Goal: Task Accomplishment & Management: Manage account settings

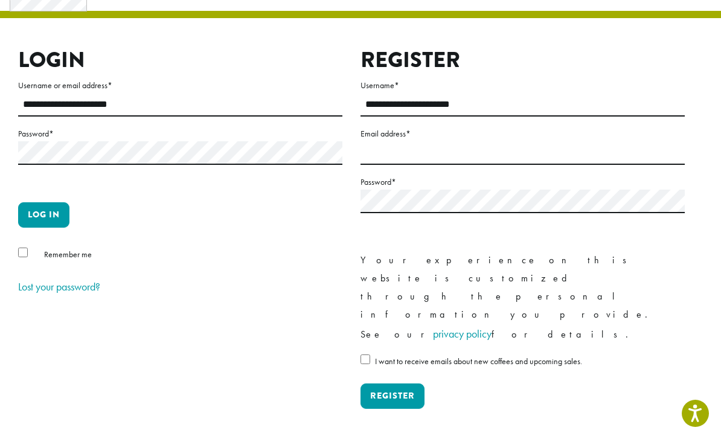
click at [44, 214] on button "Log in" at bounding box center [43, 214] width 51 height 25
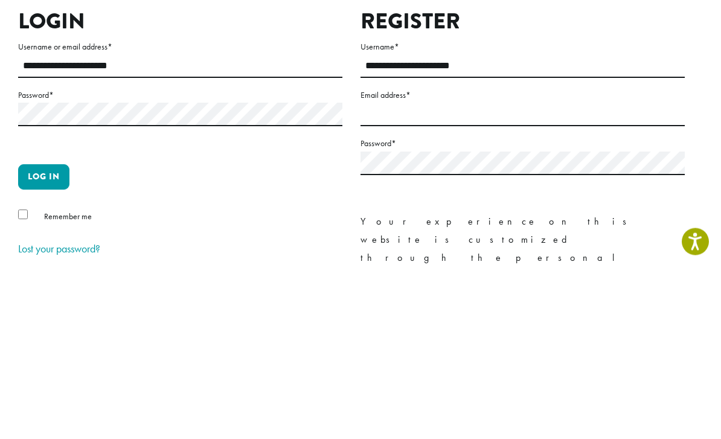
scroll to position [205, 0]
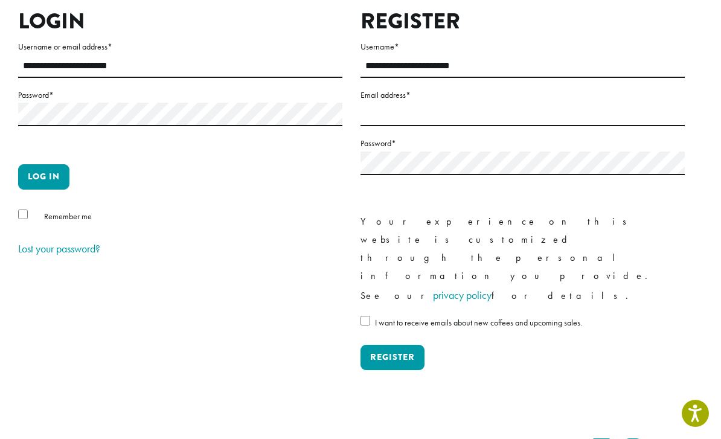
click at [57, 164] on button "Log in" at bounding box center [43, 176] width 51 height 25
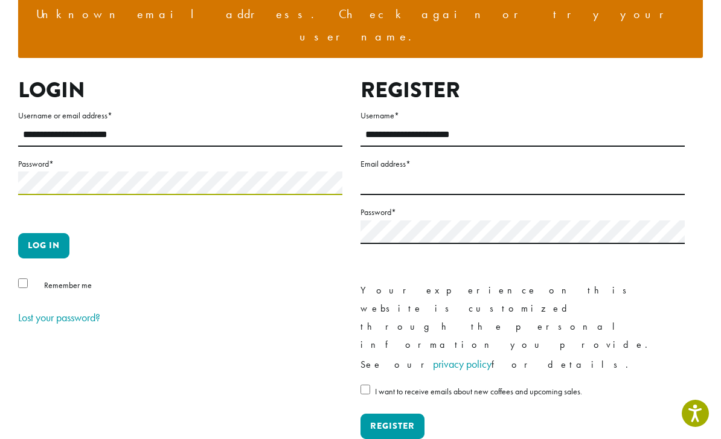
scroll to position [136, 0]
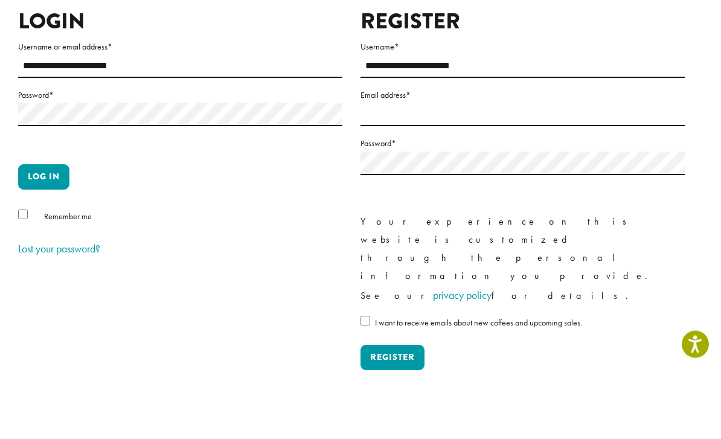
click at [45, 234] on button "Log in" at bounding box center [43, 246] width 51 height 25
click at [46, 164] on button "Log in" at bounding box center [43, 176] width 51 height 25
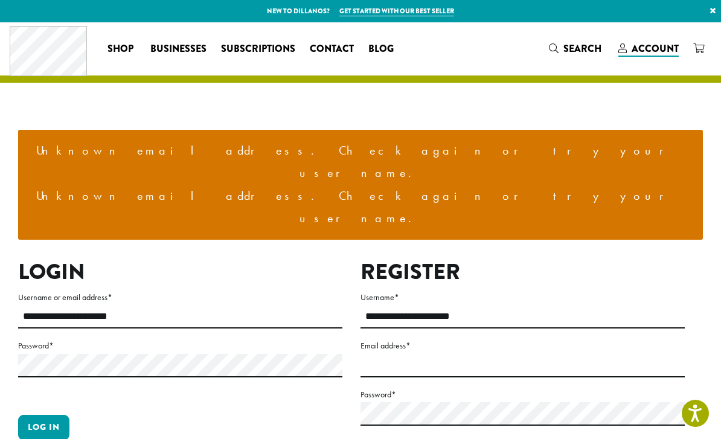
click at [658, 51] on span "Account" at bounding box center [655, 49] width 47 height 14
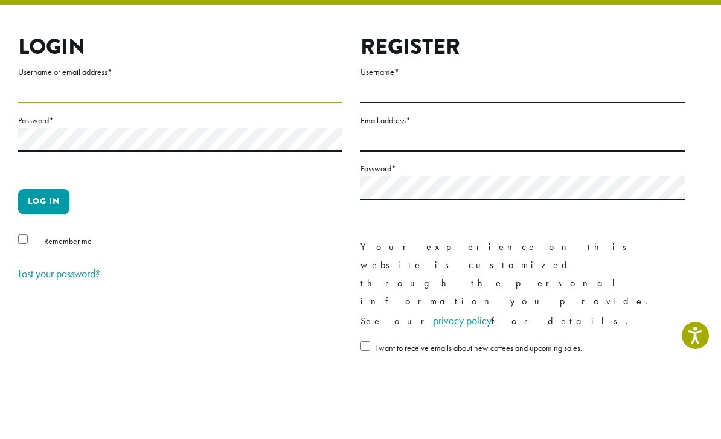
scroll to position [78, 0]
